Goal: Information Seeking & Learning: Find specific fact

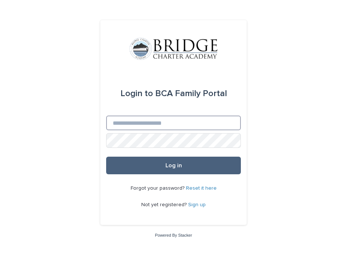
type input "**********"
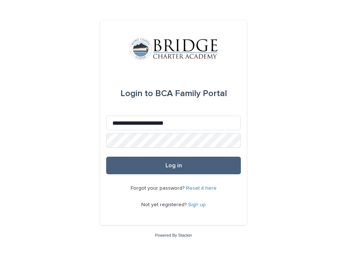
click at [177, 168] on span "Log in" at bounding box center [174, 165] width 16 height 6
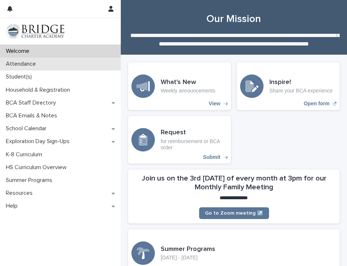
click at [24, 62] on p "Attendance" at bounding box center [22, 63] width 39 height 7
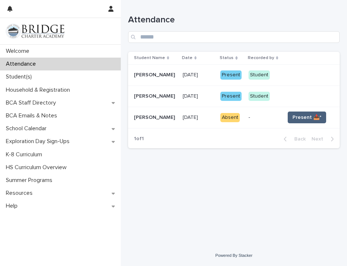
click at [309, 119] on span "Present 📥*" at bounding box center [307, 117] width 29 height 7
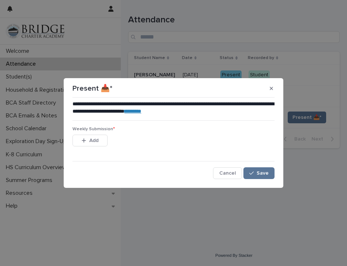
click at [141, 109] on link "********" at bounding box center [133, 110] width 17 height 5
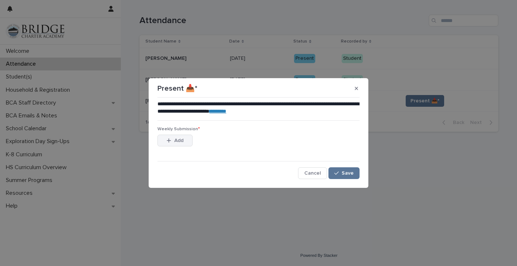
click at [178, 141] on span "Add" at bounding box center [178, 140] width 9 height 5
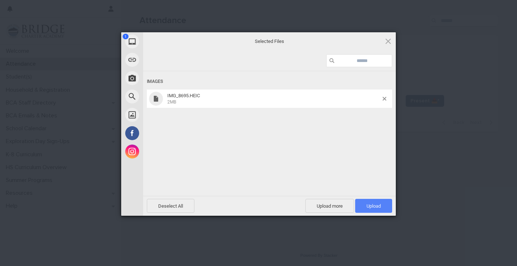
click at [347, 203] on span "Upload 1" at bounding box center [374, 205] width 14 height 5
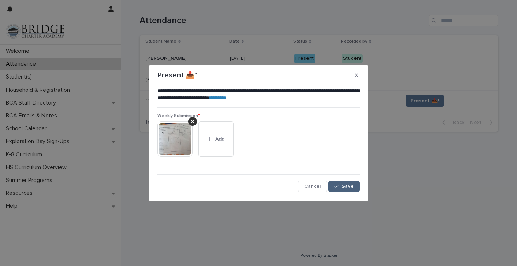
click at [344, 185] on span "Save" at bounding box center [348, 186] width 12 height 5
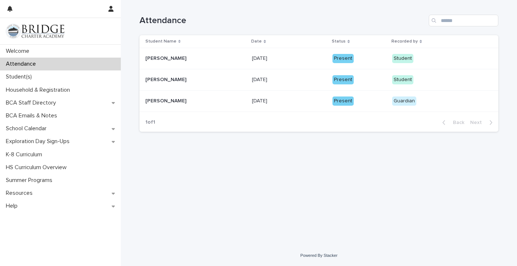
click at [347, 152] on div "Loading... Saving… Loading... Saving… Attendance Student Name Date Status Recor…" at bounding box center [319, 113] width 366 height 226
click at [347, 149] on div "Loading... Saving… Loading... Saving… Attendance Student Name Date Status Recor…" at bounding box center [319, 113] width 366 height 226
click at [23, 75] on p "Student(s)" at bounding box center [20, 76] width 35 height 7
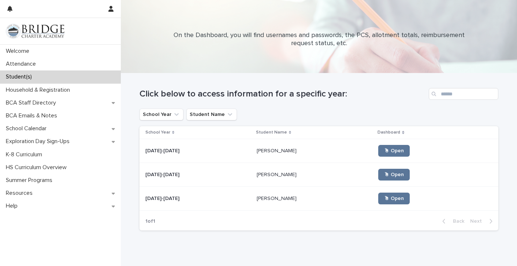
click at [261, 153] on p "[PERSON_NAME]" at bounding box center [277, 150] width 41 height 8
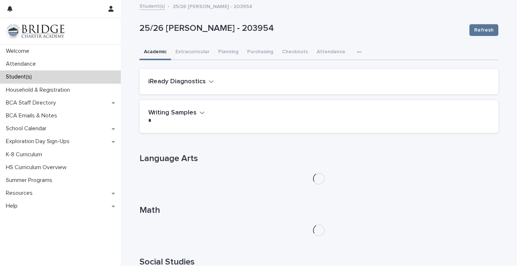
click at [347, 51] on icon "button" at bounding box center [359, 51] width 4 height 1
click at [333, 69] on span "General" at bounding box center [324, 71] width 19 height 5
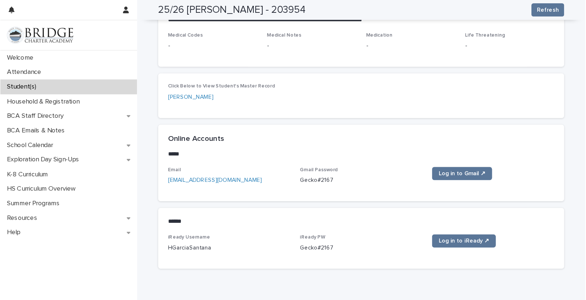
scroll to position [254, 0]
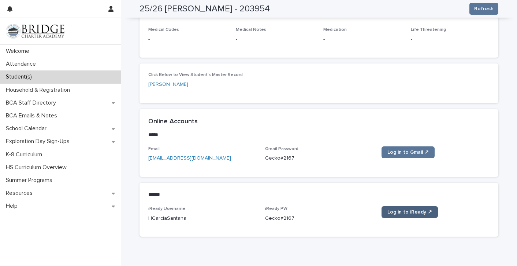
click at [347, 210] on link "Log in to iReady ↗" at bounding box center [410, 212] width 56 height 12
drag, startPoint x: 264, startPoint y: 213, endPoint x: 300, endPoint y: 215, distance: 36.0
click at [300, 215] on div "iReady Username HGarciaSantana iReady PW [SECURITY_DATA] Log in to iReady ↗" at bounding box center [319, 217] width 342 height 22
copy p "Gecko#2167"
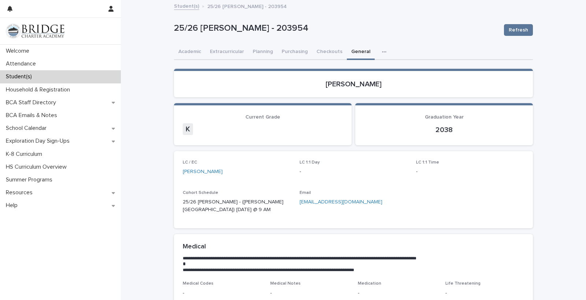
scroll to position [2, 0]
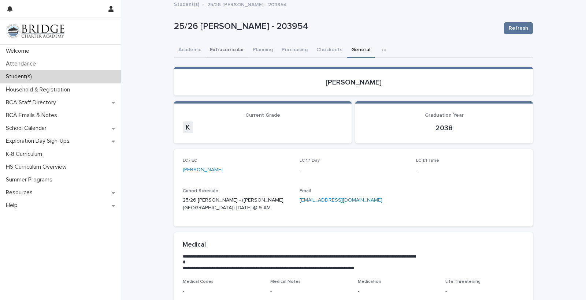
click at [218, 49] on button "Extracurricular" at bounding box center [227, 50] width 43 height 15
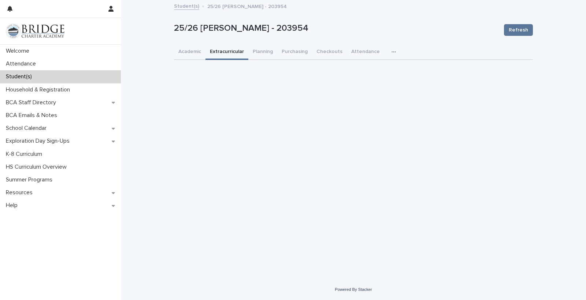
drag, startPoint x: 406, startPoint y: 84, endPoint x: 395, endPoint y: 84, distance: 11.0
click at [347, 84] on div "Loading... Saving… Loading... Saving… Loading... Saving…" at bounding box center [353, 78] width 359 height 18
click at [347, 29] on span "Refresh" at bounding box center [518, 29] width 19 height 7
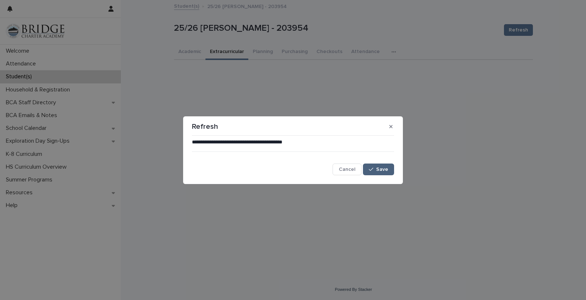
click at [347, 167] on span "Save" at bounding box center [382, 169] width 12 height 5
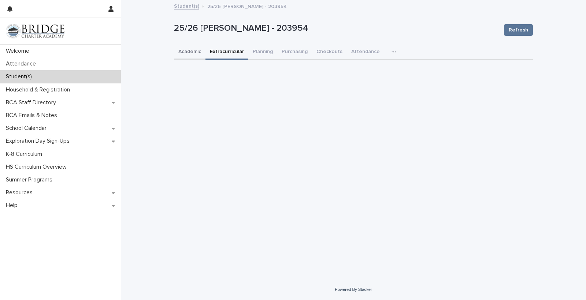
click at [178, 50] on button "Academic" at bounding box center [190, 52] width 32 height 15
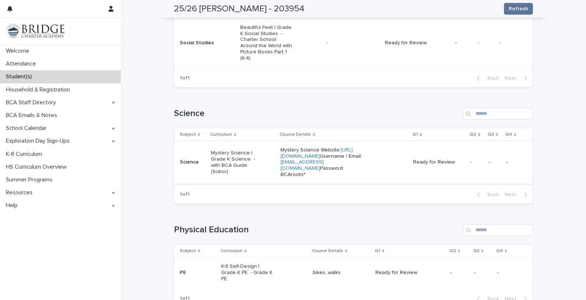
scroll to position [460, 0]
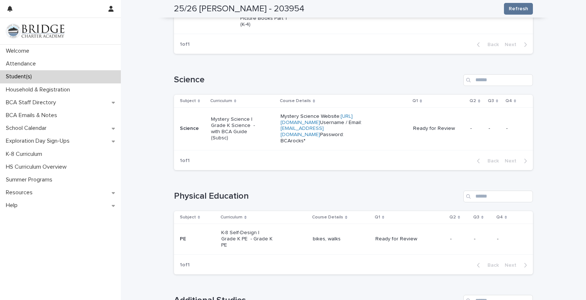
click at [322, 114] on link "[URL][DOMAIN_NAME]" at bounding box center [317, 119] width 72 height 11
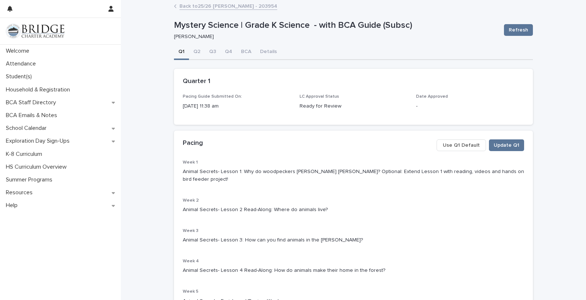
click at [183, 5] on link "Back to 25/26 [PERSON_NAME] - 203954" at bounding box center [229, 5] width 98 height 8
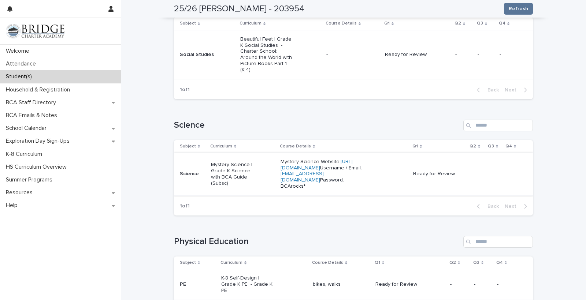
scroll to position [424, 0]
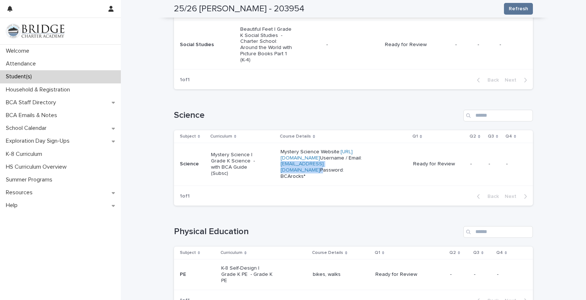
drag, startPoint x: 297, startPoint y: 163, endPoint x: 362, endPoint y: 166, distance: 65.3
click at [347, 166] on td "Mystery Science Website: [URL][DOMAIN_NAME] Username / Email: [EMAIL_ADDRESS][D…" at bounding box center [344, 164] width 133 height 43
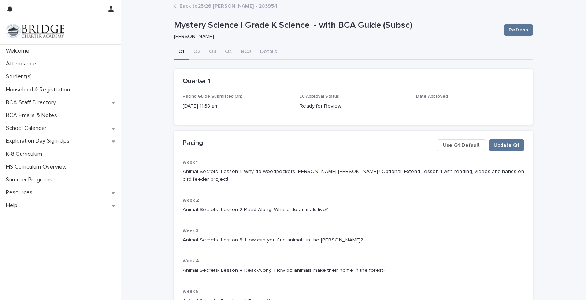
click at [236, 8] on link "Back to 25/26 [PERSON_NAME] - 203954" at bounding box center [229, 5] width 98 height 8
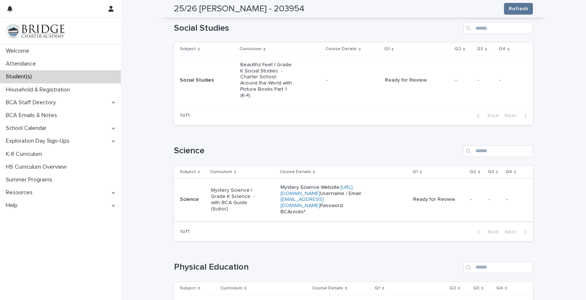
scroll to position [389, 0]
drag, startPoint x: 295, startPoint y: 198, endPoint x: 331, endPoint y: 198, distance: 35.6
click at [331, 198] on tr "Science Mystery Science | Grade K Science - with BCA Guide (Subsc) Mystery Scie…" at bounding box center [353, 199] width 359 height 43
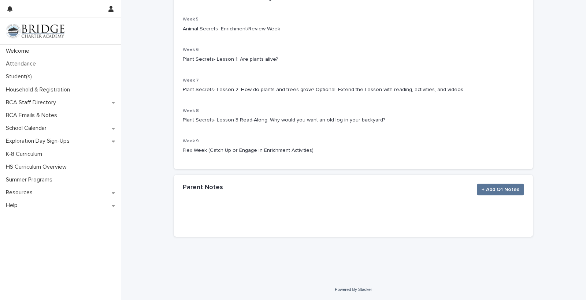
scroll to position [259, 0]
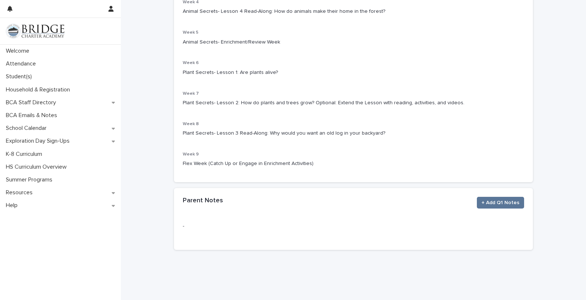
click at [347, 218] on div "-" at bounding box center [354, 227] width 342 height 18
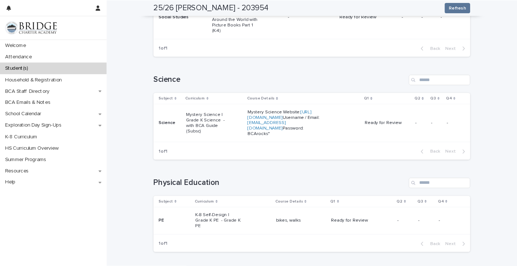
scroll to position [455, 0]
